Goal: Task Accomplishment & Management: Use online tool/utility

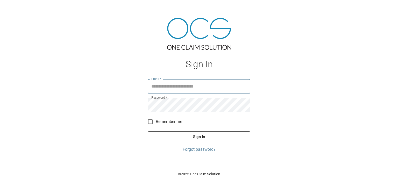
type input "**********"
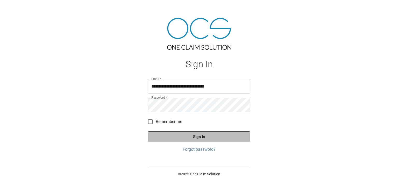
click at [194, 140] on button "Sign In" at bounding box center [199, 136] width 103 height 11
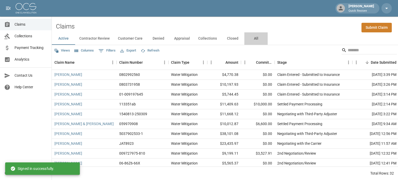
click at [255, 37] on button "All" at bounding box center [255, 38] width 23 height 12
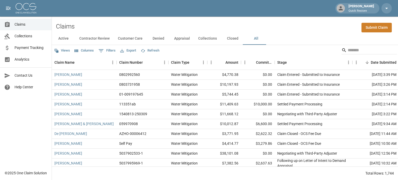
click at [85, 50] on button "Columns" at bounding box center [84, 51] width 22 height 8
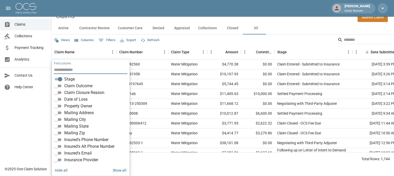
scroll to position [52, 0]
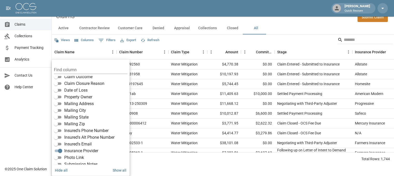
click at [335, 166] on html "[PERSON_NAME] Quick Restore Claims Collections Payment Tracking Analytics Conta…" at bounding box center [197, 78] width 394 height 176
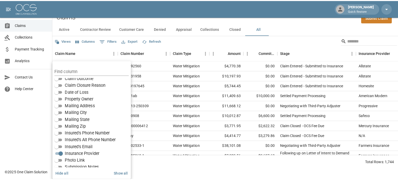
scroll to position [0, 0]
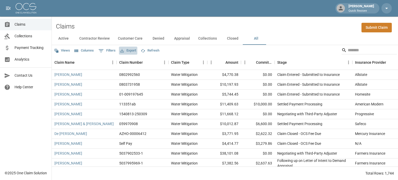
click at [132, 52] on button "Export" at bounding box center [128, 51] width 18 height 8
click at [131, 71] on li "Download as Excel" at bounding box center [140, 70] width 43 height 9
